Goal: Task Accomplishment & Management: Manage account settings

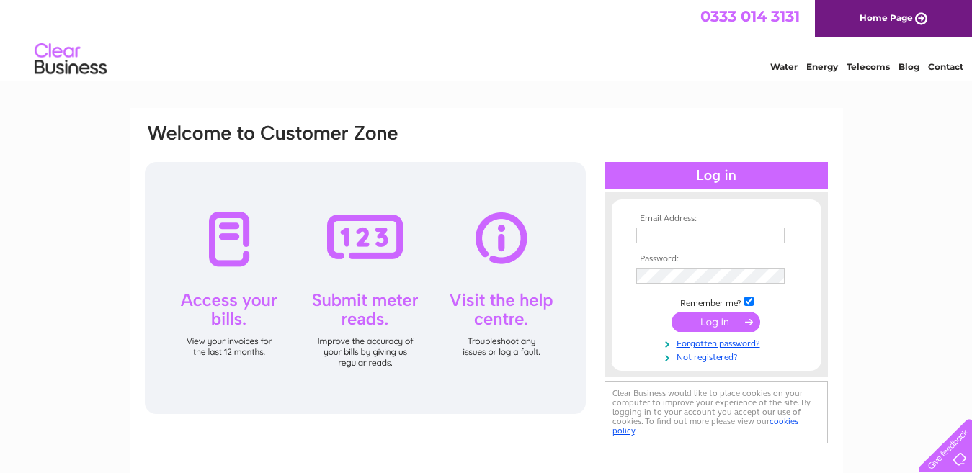
click at [688, 236] on input "text" at bounding box center [710, 236] width 148 height 16
type input "[EMAIL_ADDRESS][DOMAIN_NAME]"
click at [704, 327] on input "submit" at bounding box center [716, 323] width 89 height 20
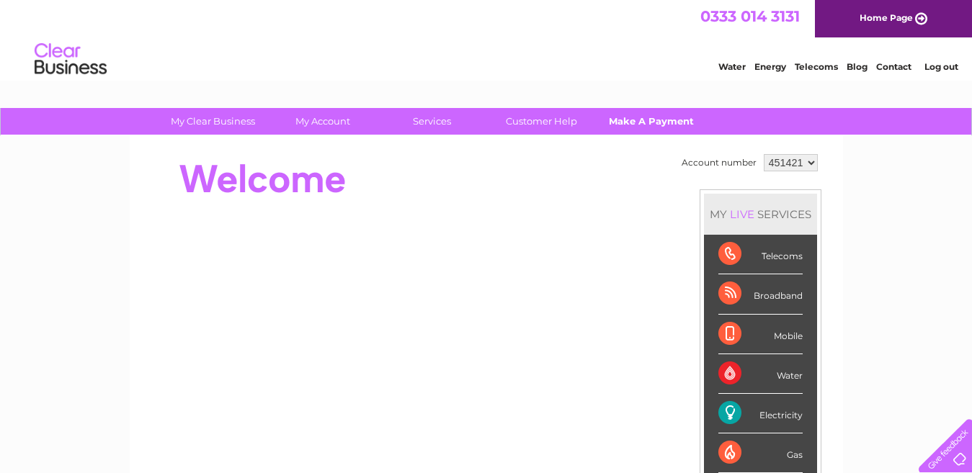
click at [641, 128] on link "Make A Payment" at bounding box center [651, 121] width 119 height 27
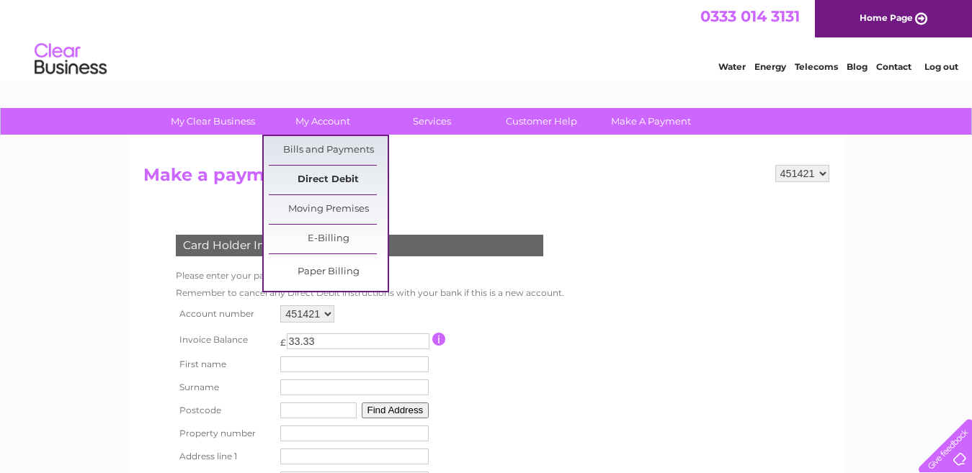
click at [321, 177] on link "Direct Debit" at bounding box center [328, 180] width 119 height 29
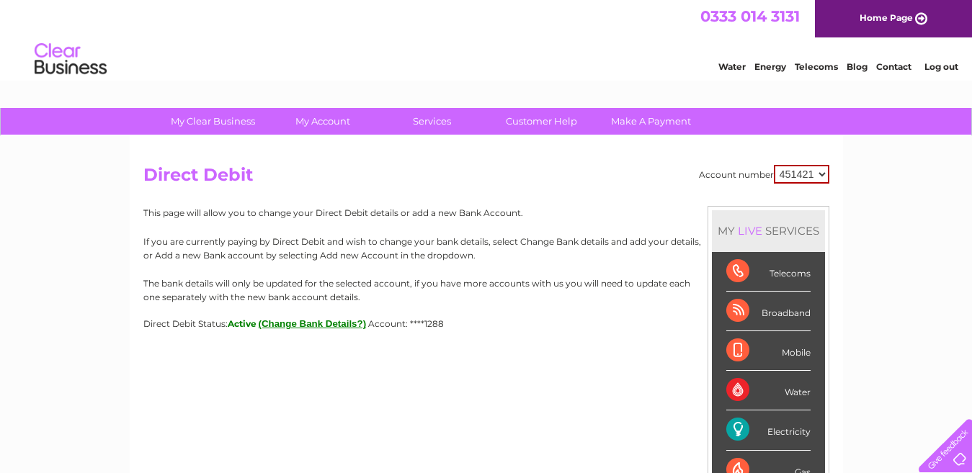
click at [302, 326] on button "(Change Bank Details?)" at bounding box center [313, 324] width 108 height 11
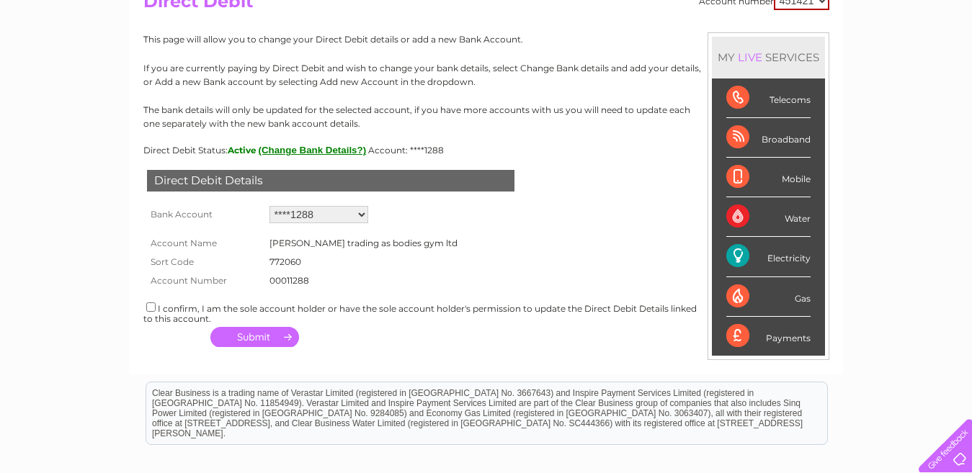
scroll to position [177, 0]
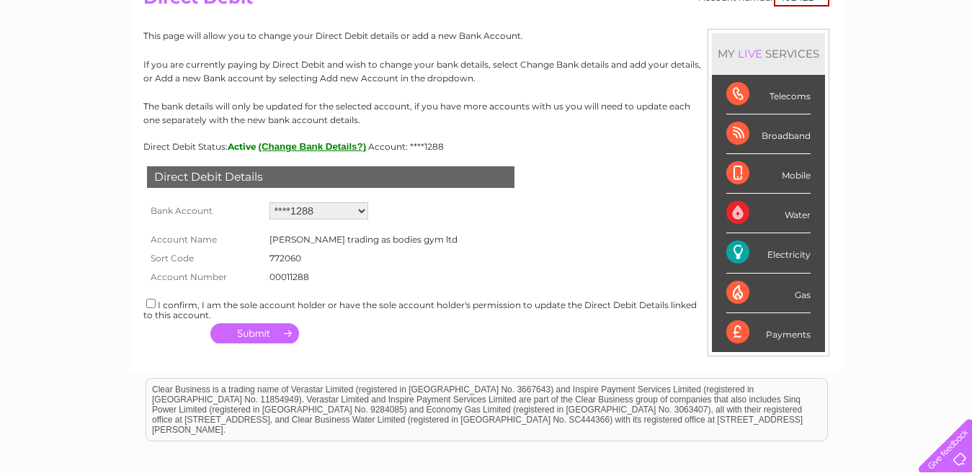
click at [361, 210] on select "Add new account ****1288 ****1288 ****1288" at bounding box center [319, 210] width 99 height 17
select select "0"
click at [270, 202] on select "Add new account ****1288 ****1288 ****1288" at bounding box center [319, 210] width 99 height 17
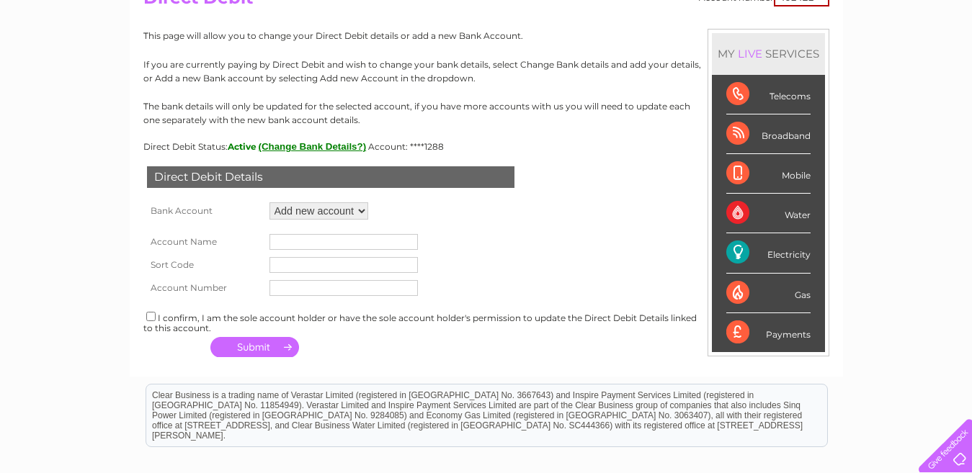
click at [337, 243] on input "text" at bounding box center [344, 242] width 148 height 16
type input "Mr Iain Douglas"
click at [326, 267] on input "text" at bounding box center [344, 265] width 148 height 16
type input "040003"
click at [317, 288] on input "text" at bounding box center [344, 288] width 148 height 16
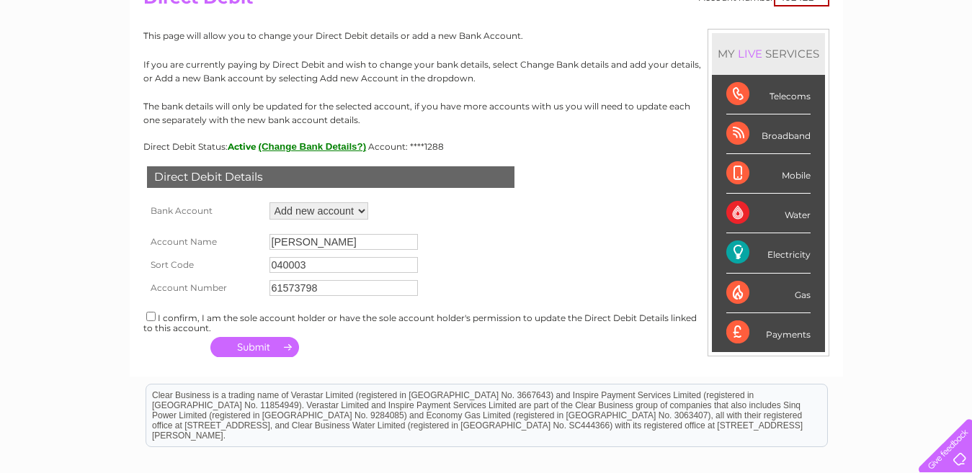
type input "61573798"
click at [151, 320] on input "checkbox" at bounding box center [150, 316] width 9 height 9
checkbox input "true"
click at [246, 352] on button "button" at bounding box center [254, 347] width 89 height 20
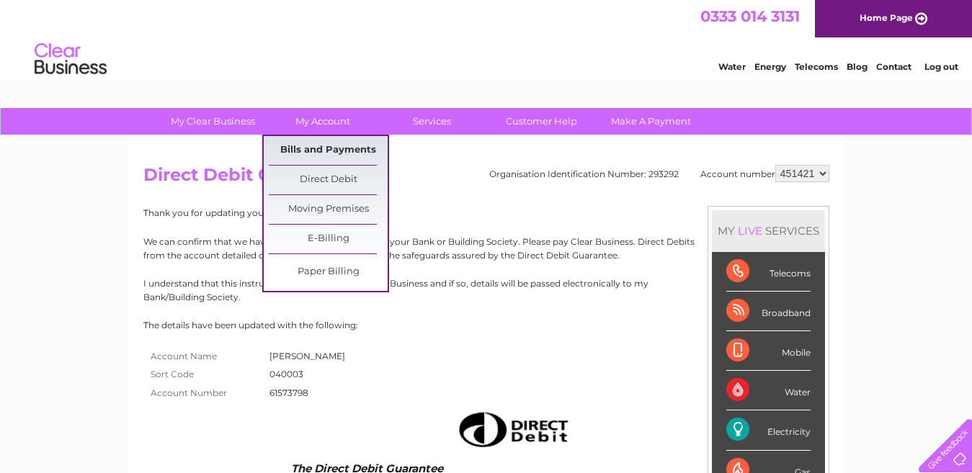
click at [339, 153] on link "Bills and Payments" at bounding box center [328, 150] width 119 height 29
